Goal: Task Accomplishment & Management: Complete application form

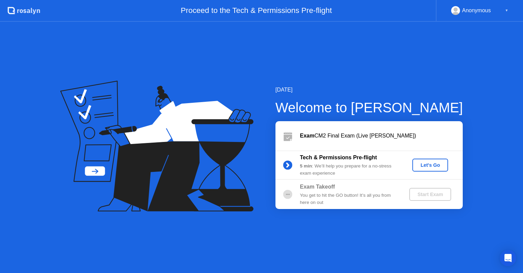
click at [430, 166] on div "Let's Go" at bounding box center [430, 164] width 30 height 5
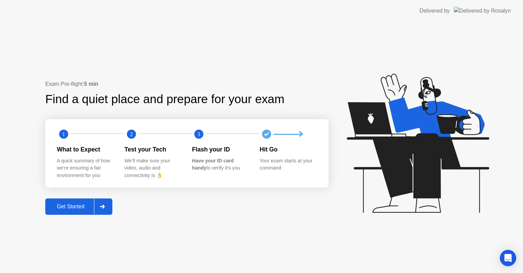
click at [74, 201] on button "Get Started" at bounding box center [78, 206] width 67 height 16
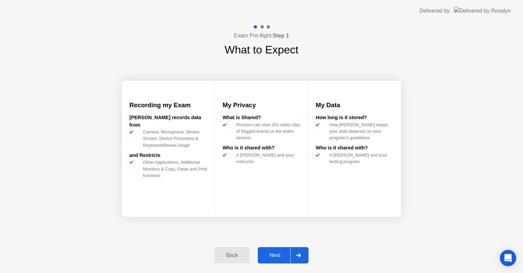
click at [279, 258] on div "Next" at bounding box center [275, 255] width 30 height 6
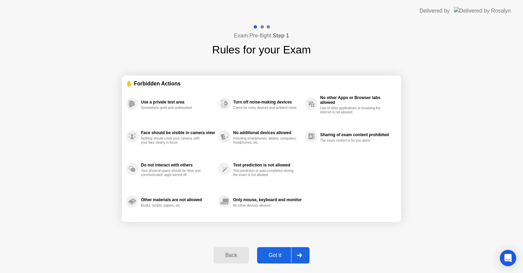
click at [279, 258] on div "Got it" at bounding box center [275, 255] width 32 height 6
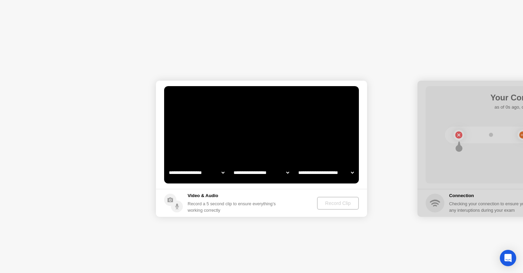
select select "**********"
select select "*******"
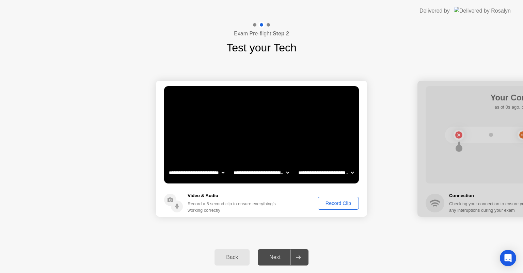
click at [345, 205] on div "Record Clip" at bounding box center [338, 202] width 36 height 5
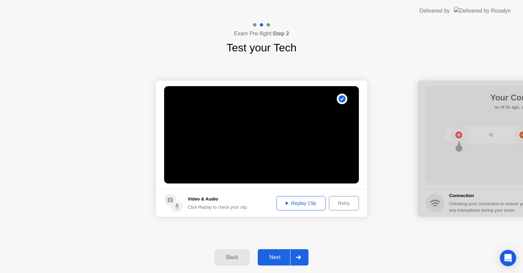
click at [278, 256] on div "Next" at bounding box center [275, 257] width 30 height 6
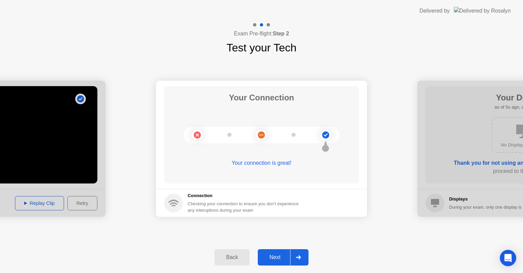
click at [270, 257] on div "Next" at bounding box center [275, 257] width 30 height 6
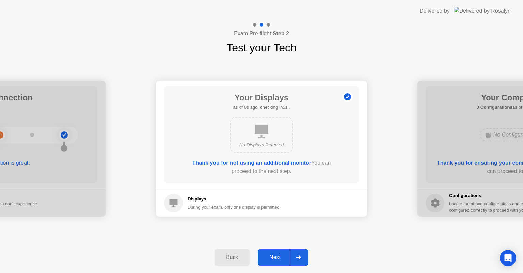
click at [275, 259] on div "Next" at bounding box center [275, 257] width 30 height 6
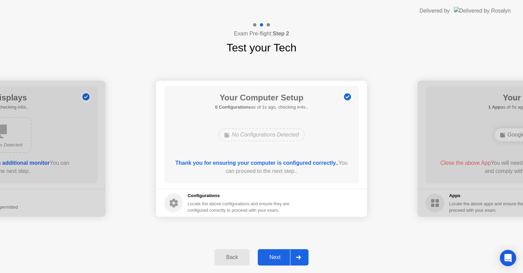
click at [279, 258] on div "Next" at bounding box center [275, 257] width 30 height 6
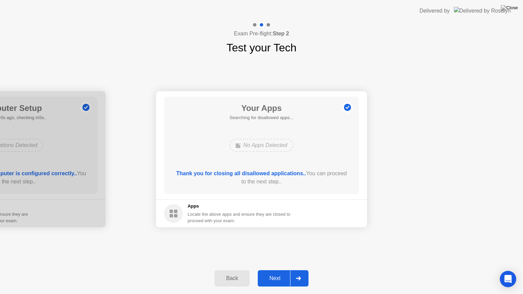
click at [277, 273] on div "Next" at bounding box center [275, 278] width 30 height 6
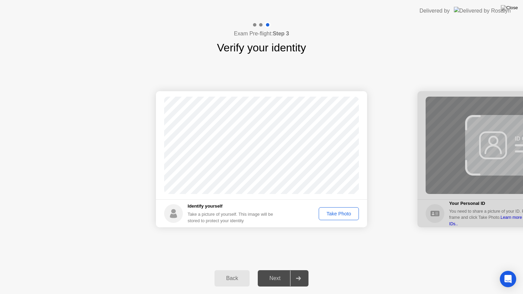
click at [354, 211] on div "Take Photo" at bounding box center [338, 213] width 35 height 5
click at [279, 273] on div "Next" at bounding box center [275, 278] width 30 height 6
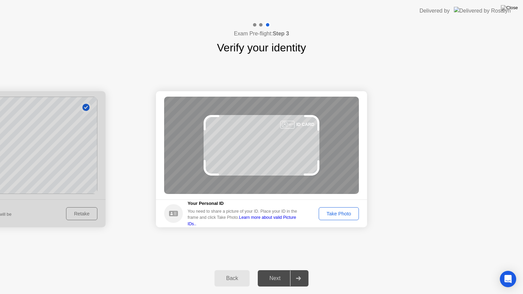
click at [343, 215] on div "Take Photo" at bounding box center [338, 213] width 35 height 5
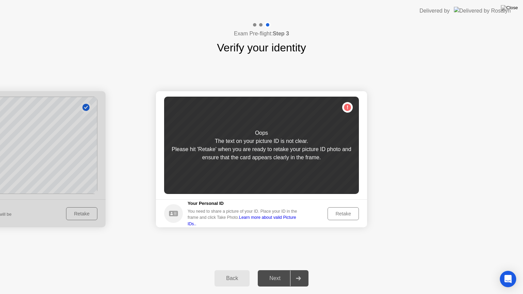
click at [239, 273] on button "Back" at bounding box center [231, 278] width 35 height 16
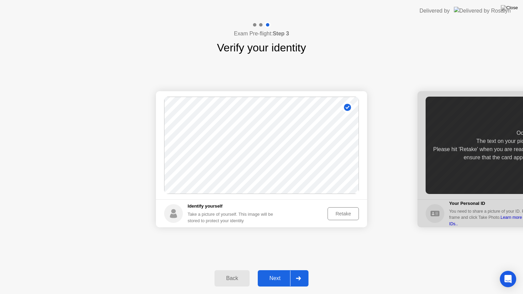
click at [337, 216] on div "Retake" at bounding box center [343, 213] width 27 height 5
click at [337, 216] on div "Take Photo" at bounding box center [338, 213] width 35 height 5
drag, startPoint x: 238, startPoint y: 276, endPoint x: 308, endPoint y: 57, distance: 229.7
click at [308, 57] on div "Exam Pre-flight: Step 3 Verify your identity Success Photo is correctly taken I…" at bounding box center [261, 158] width 523 height 272
click at [514, 7] on img at bounding box center [509, 7] width 17 height 5
